Goal: Task Accomplishment & Management: Manage account settings

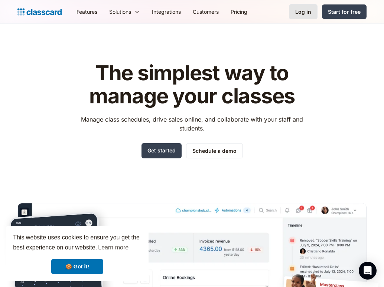
click at [304, 14] on div "Log in" at bounding box center [304, 12] width 16 height 8
